Goal: Find specific page/section: Find specific page/section

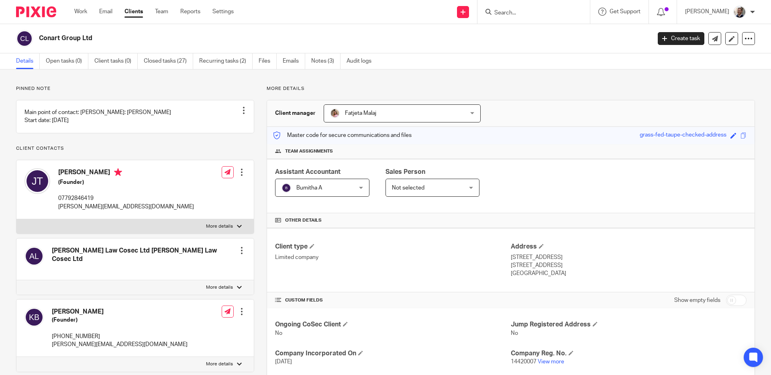
click at [405, 33] on div "Conart Group Ltd" at bounding box center [330, 38] width 629 height 17
click at [374, 12] on div "Send new email Create task Add client Get Support Contact via email Check our d…" at bounding box center [508, 12] width 525 height 24
click at [339, 9] on div "Send new email Create task Add client Get Support Contact via email Check our d…" at bounding box center [508, 12] width 525 height 24
click at [340, 8] on div "Send new email Create task Add client Get Support Contact via email Check our d…" at bounding box center [508, 12] width 525 height 24
click at [341, 7] on div "Send new email Create task Add client Get Support Contact via email Check our d…" at bounding box center [508, 12] width 525 height 24
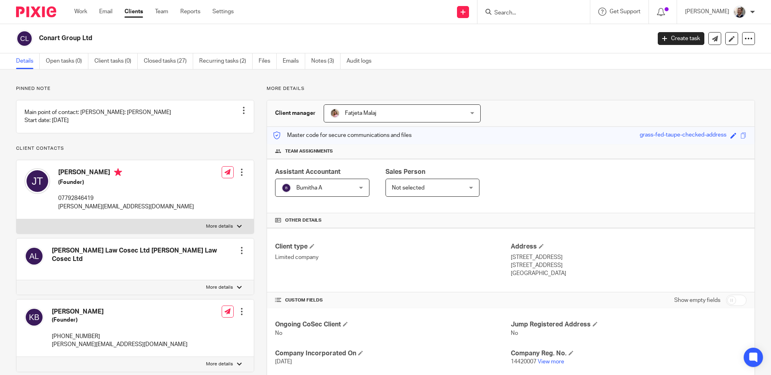
click at [341, 7] on div "Send new email Create task Add client Get Support Contact via email Check our d…" at bounding box center [508, 12] width 525 height 24
click at [340, 10] on div "Send new email Create task Add client Get Support Contact via email Check our d…" at bounding box center [508, 12] width 525 height 24
click at [340, 9] on div "Send new email Create task Add client Get Support Contact via email Check our d…" at bounding box center [508, 12] width 525 height 24
click at [343, 13] on div "Send new email Create task Add client Get Support Contact via email Check our d…" at bounding box center [508, 12] width 525 height 24
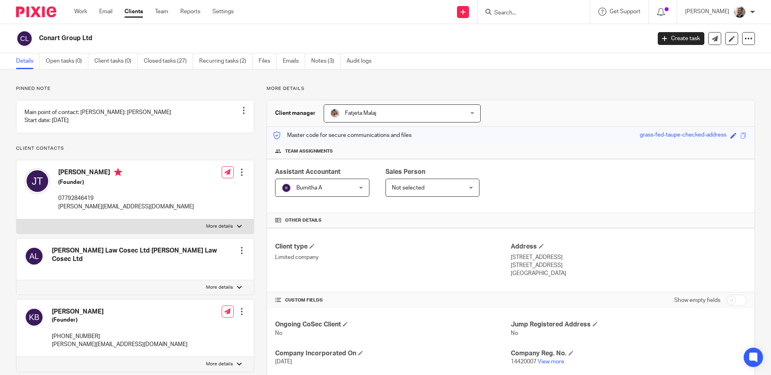
click at [343, 13] on div "Send new email Create task Add client Get Support Contact via email Check our d…" at bounding box center [508, 12] width 525 height 24
click at [342, 14] on div "Send new email Create task Add client Get Support Contact via email Check our d…" at bounding box center [508, 12] width 525 height 24
click at [339, 12] on div "Send new email Create task Add client Get Support Contact via email Check our d…" at bounding box center [508, 12] width 525 height 24
click at [336, 11] on div "Send new email Create task Add client Get Support Contact via email Check our d…" at bounding box center [508, 12] width 525 height 24
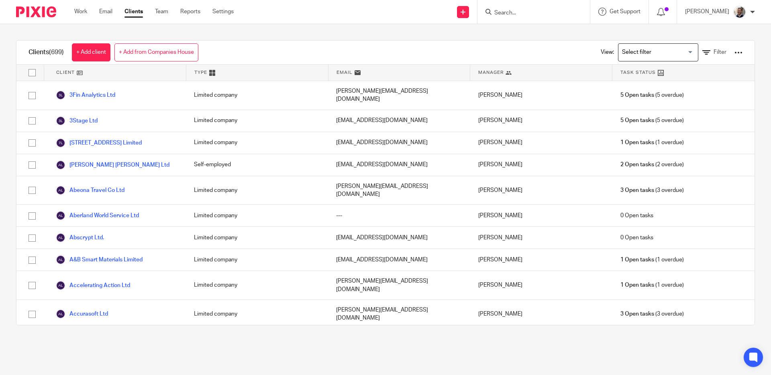
click at [534, 15] on input "Search" at bounding box center [529, 13] width 72 height 7
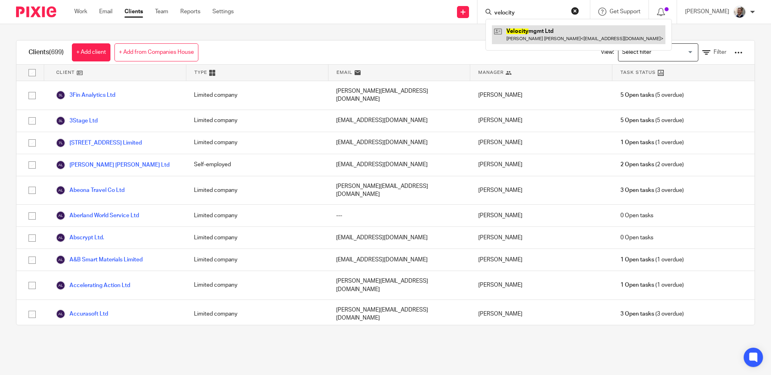
type input "velocity"
click at [558, 39] on link at bounding box center [578, 34] width 173 height 18
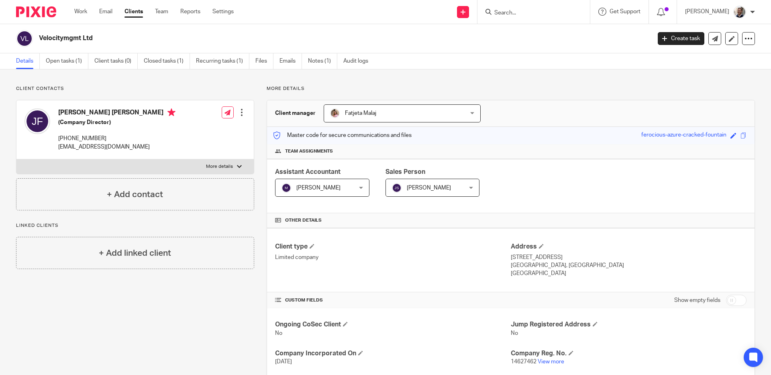
drag, startPoint x: 542, startPoint y: 22, endPoint x: 537, endPoint y: 16, distance: 8.0
click at [542, 21] on div at bounding box center [533, 12] width 112 height 24
click at [527, 11] on input "Search" at bounding box center [529, 13] width 72 height 7
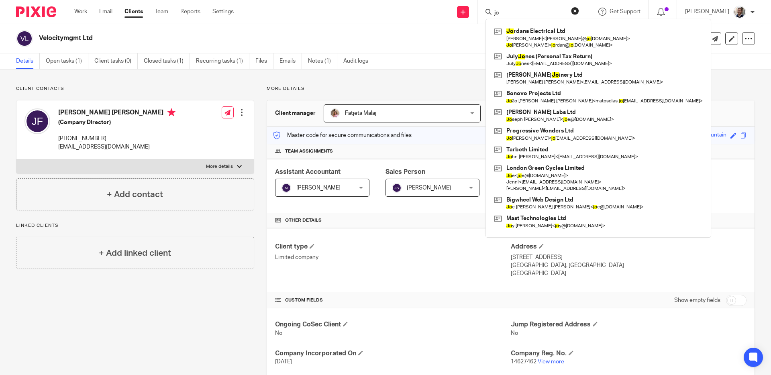
type input "j"
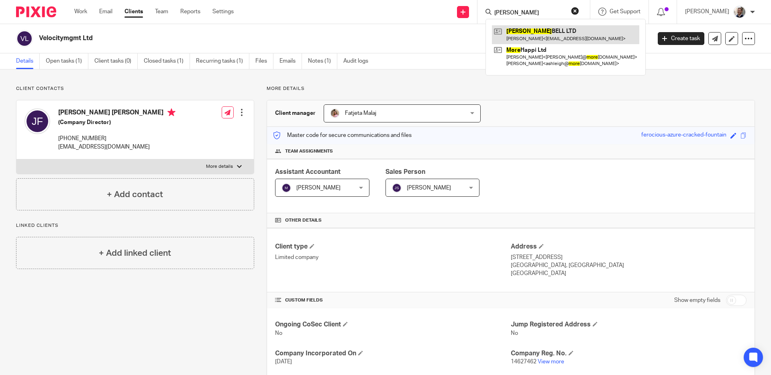
type input "morse"
click at [546, 36] on link at bounding box center [565, 34] width 147 height 18
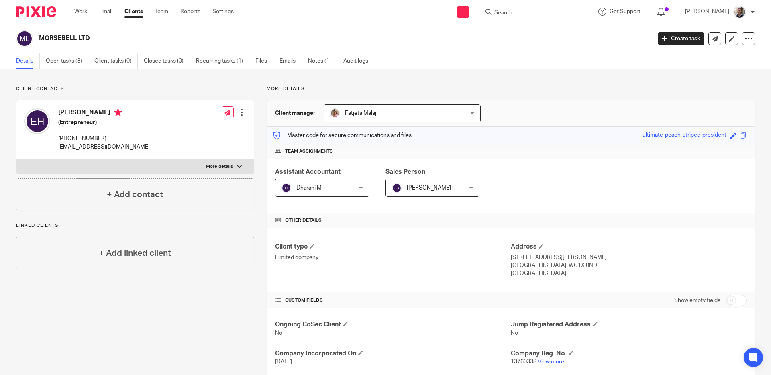
click at [535, 11] on input "Search" at bounding box center [529, 13] width 72 height 7
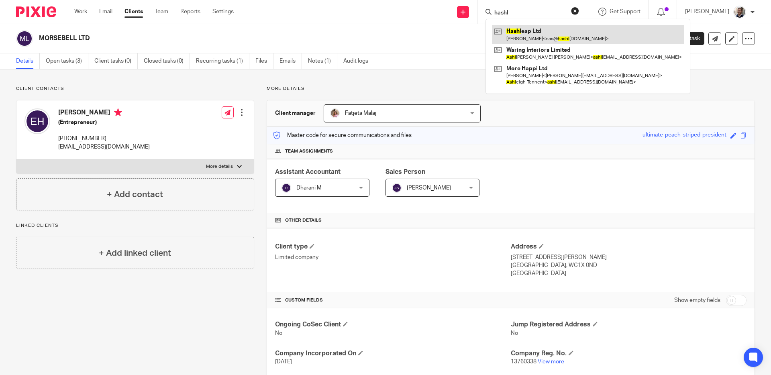
type input "hashl"
click at [537, 28] on link at bounding box center [588, 34] width 192 height 18
